Goal: Use online tool/utility: Utilize a website feature to perform a specific function

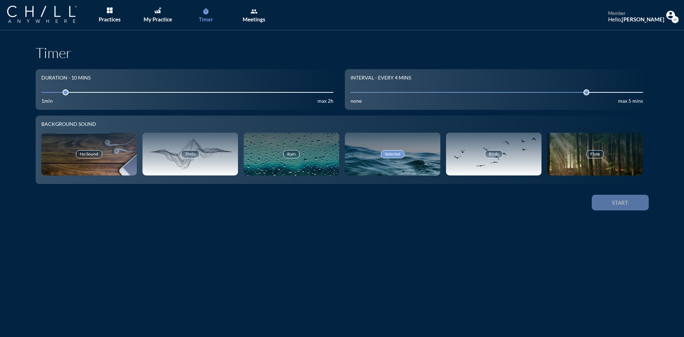
click at [622, 204] on div "Start" at bounding box center [621, 202] width 32 height 6
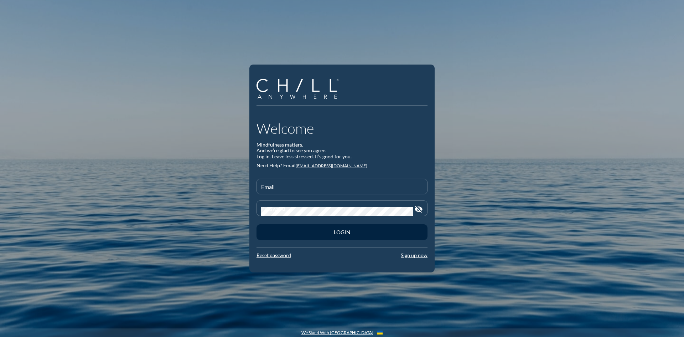
type input "dando.home@verizon.net"
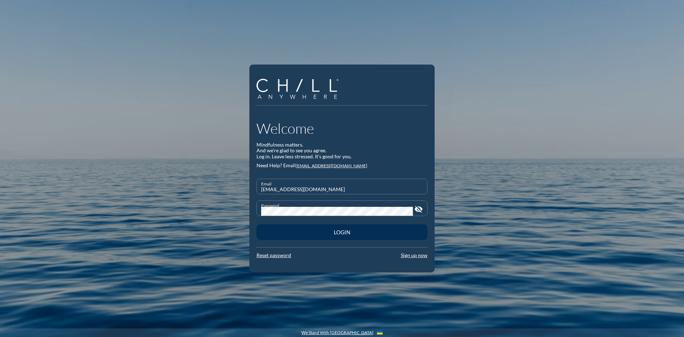
click at [344, 231] on div "Login" at bounding box center [342, 232] width 146 height 6
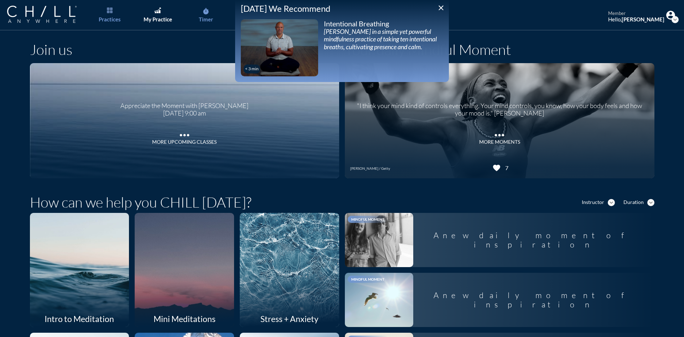
click at [202, 9] on link "timer Timer" at bounding box center [205, 15] width 37 height 30
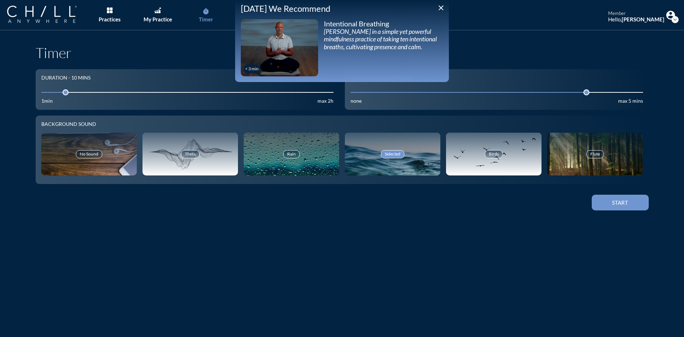
click at [623, 203] on div "Start" at bounding box center [621, 202] width 32 height 6
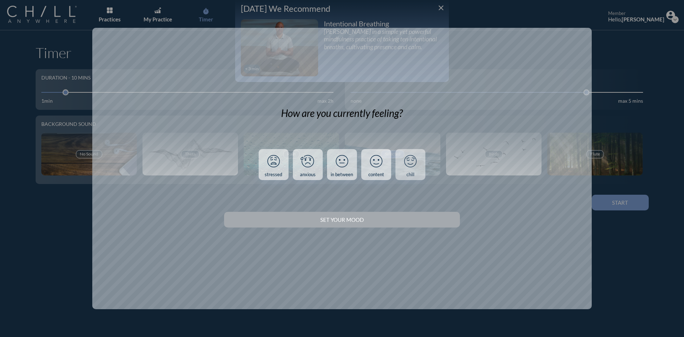
click at [413, 171] on link "chill" at bounding box center [411, 164] width 30 height 31
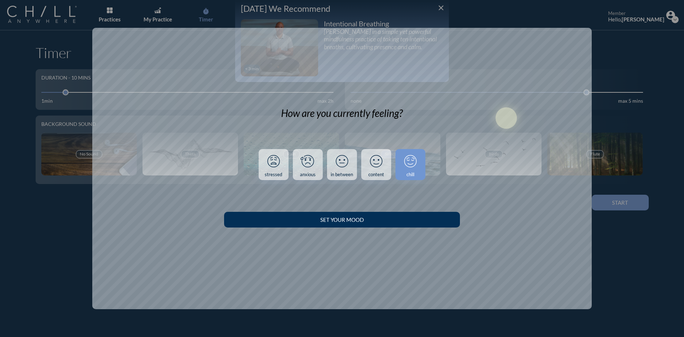
click at [420, 214] on button "Set your Mood" at bounding box center [342, 220] width 236 height 16
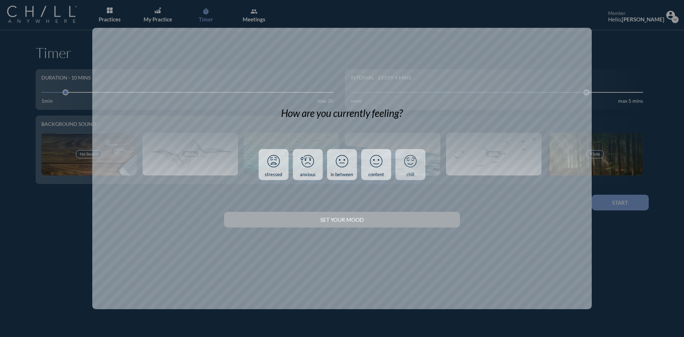
click at [408, 161] on icon at bounding box center [410, 161] width 19 height 19
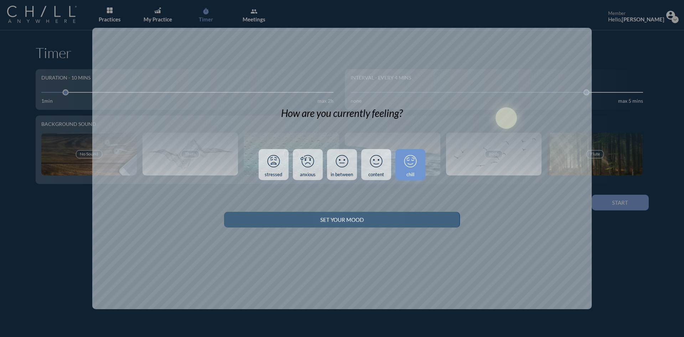
click at [397, 214] on button "Set your Mood" at bounding box center [342, 220] width 236 height 16
